Goal: Find specific page/section: Find specific page/section

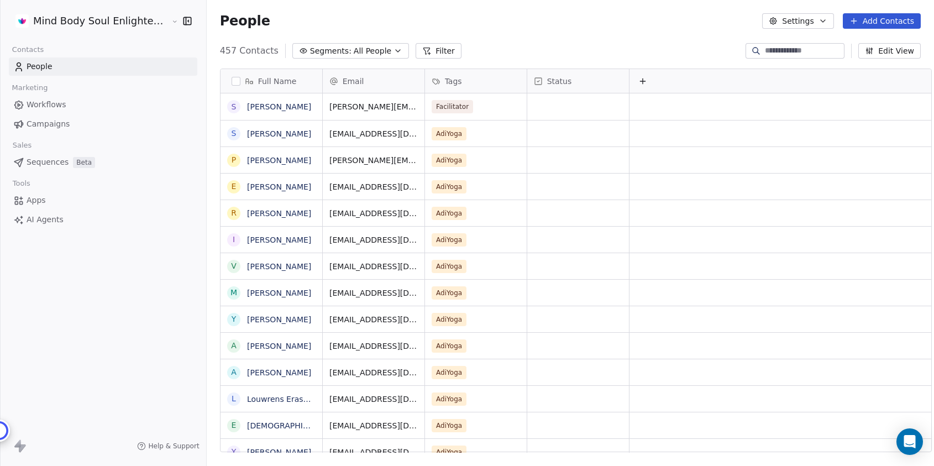
scroll to position [410, 738]
click at [106, 19] on html "Mind Body Soul Enlightenment Centre Contacts People Marketing Workflows Campaig…" at bounding box center [467, 233] width 934 height 466
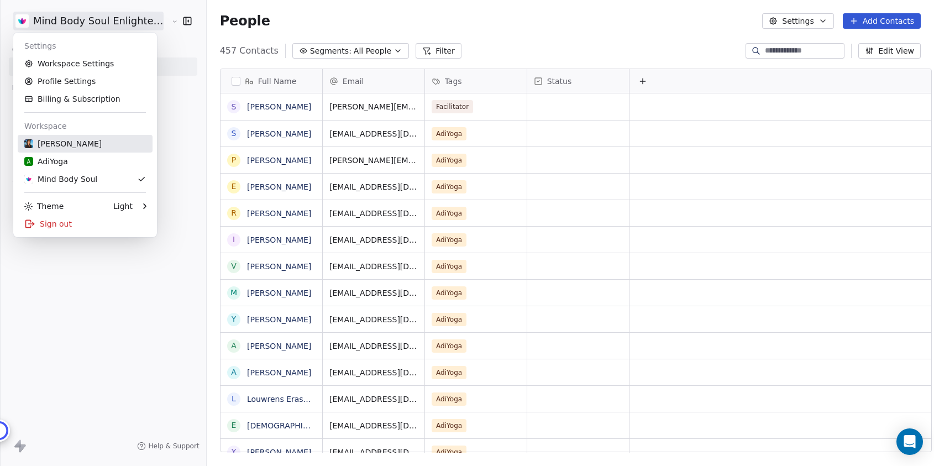
click at [77, 145] on div "[PERSON_NAME]" at bounding box center [62, 143] width 77 height 11
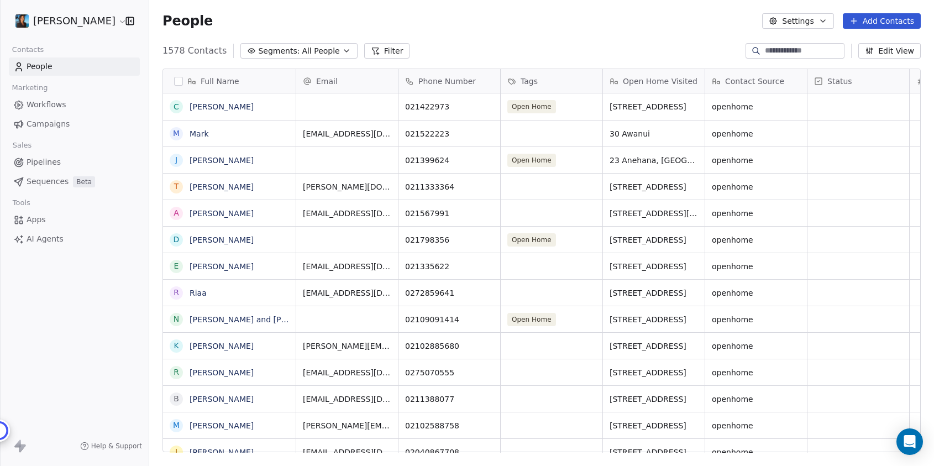
scroll to position [410, 785]
click at [60, 123] on span "Campaigns" at bounding box center [48, 124] width 43 height 12
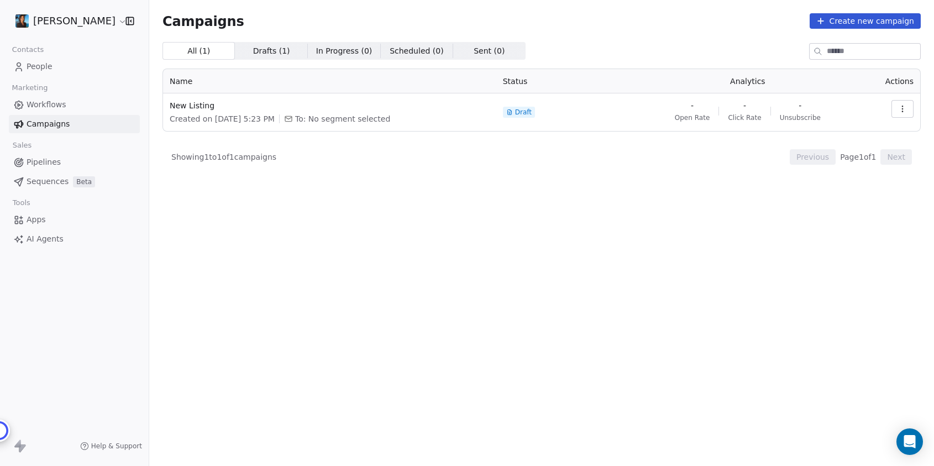
click at [66, 124] on span "Campaigns" at bounding box center [48, 124] width 43 height 12
